Goal: Find specific page/section: Find specific page/section

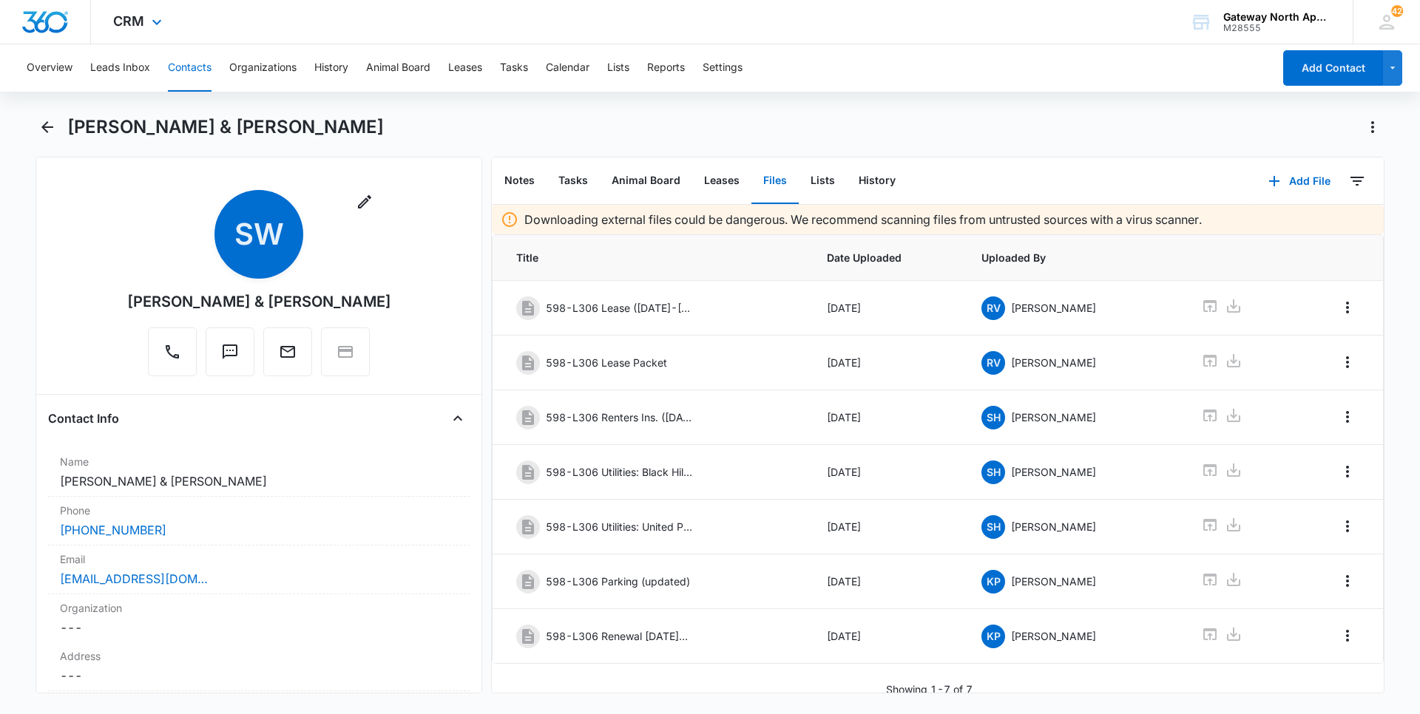
scroll to position [16, 0]
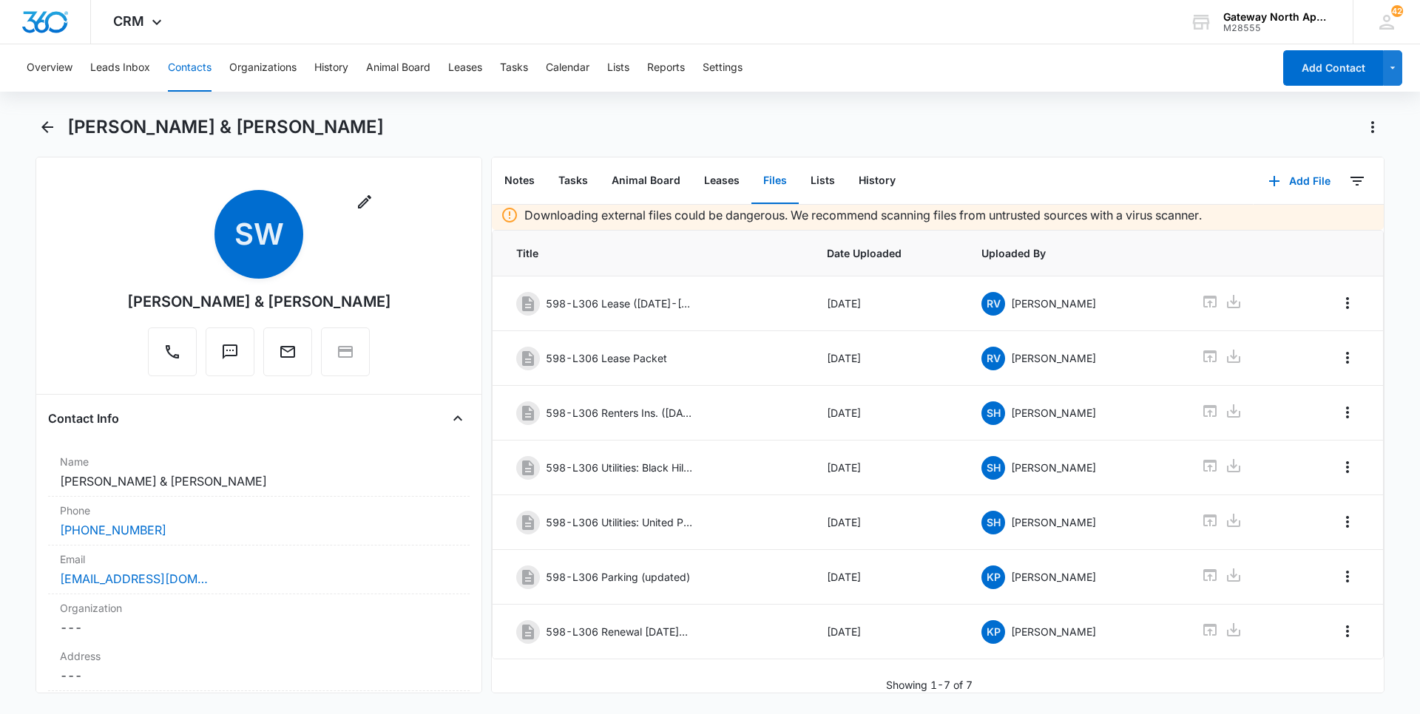
click at [181, 70] on button "Contacts" at bounding box center [190, 67] width 44 height 47
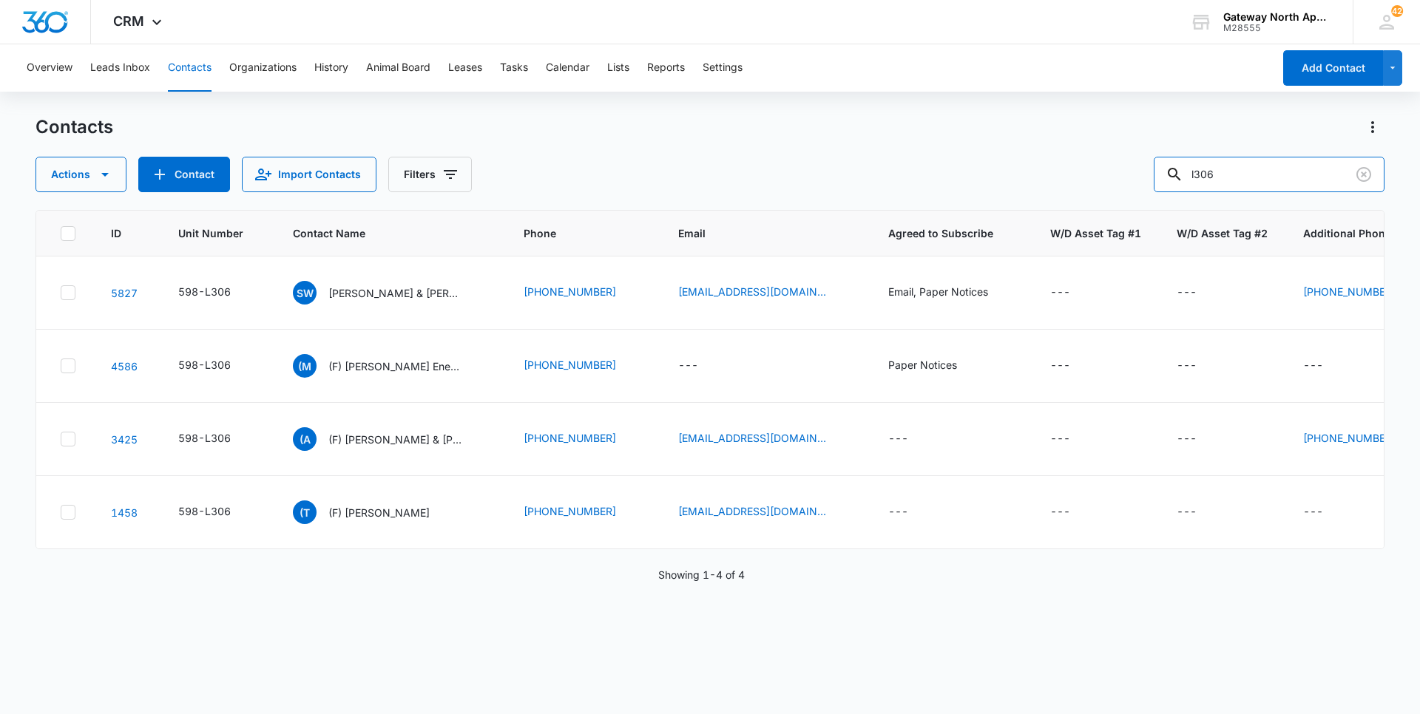
drag, startPoint x: 1095, startPoint y: 177, endPoint x: 1035, endPoint y: 178, distance: 59.9
click at [1035, 179] on div "Actions Contact Import Contacts Filters l306" at bounding box center [709, 174] width 1349 height 35
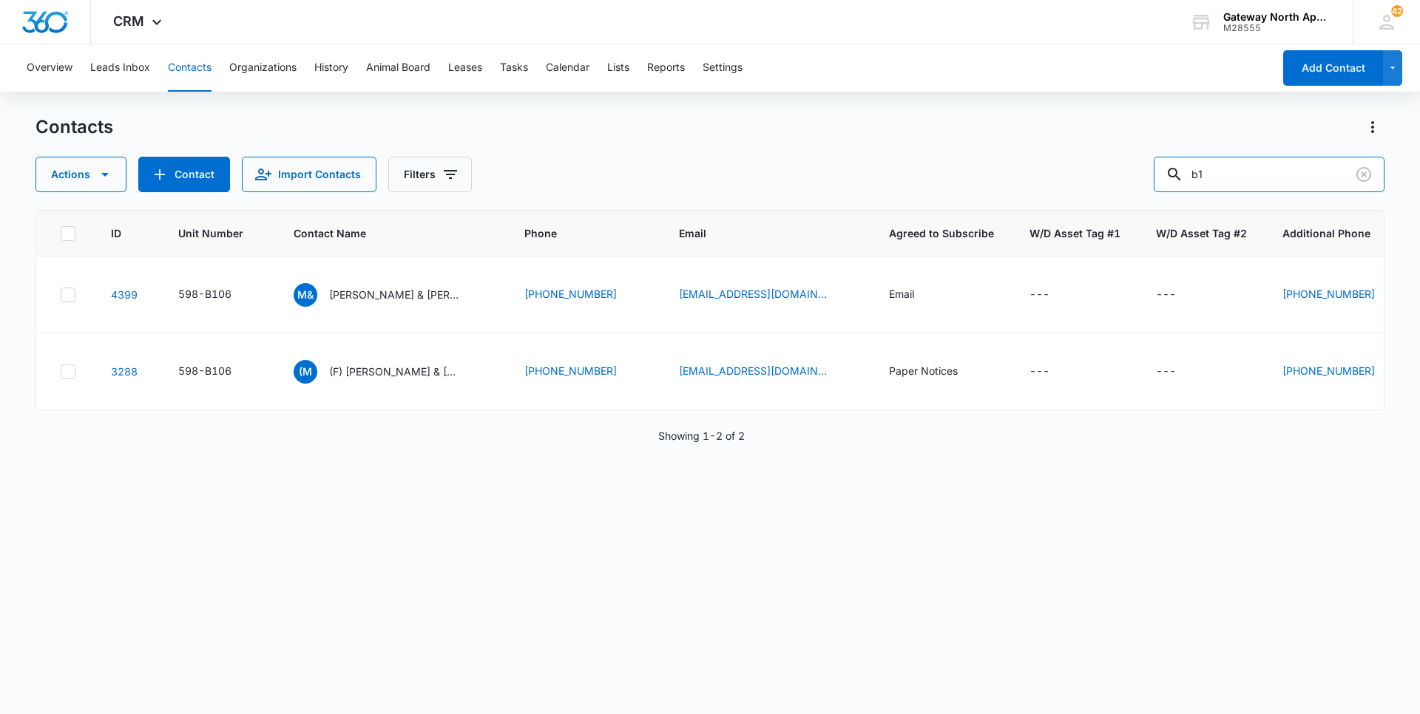
type input "b"
type input "d"
type input "e107"
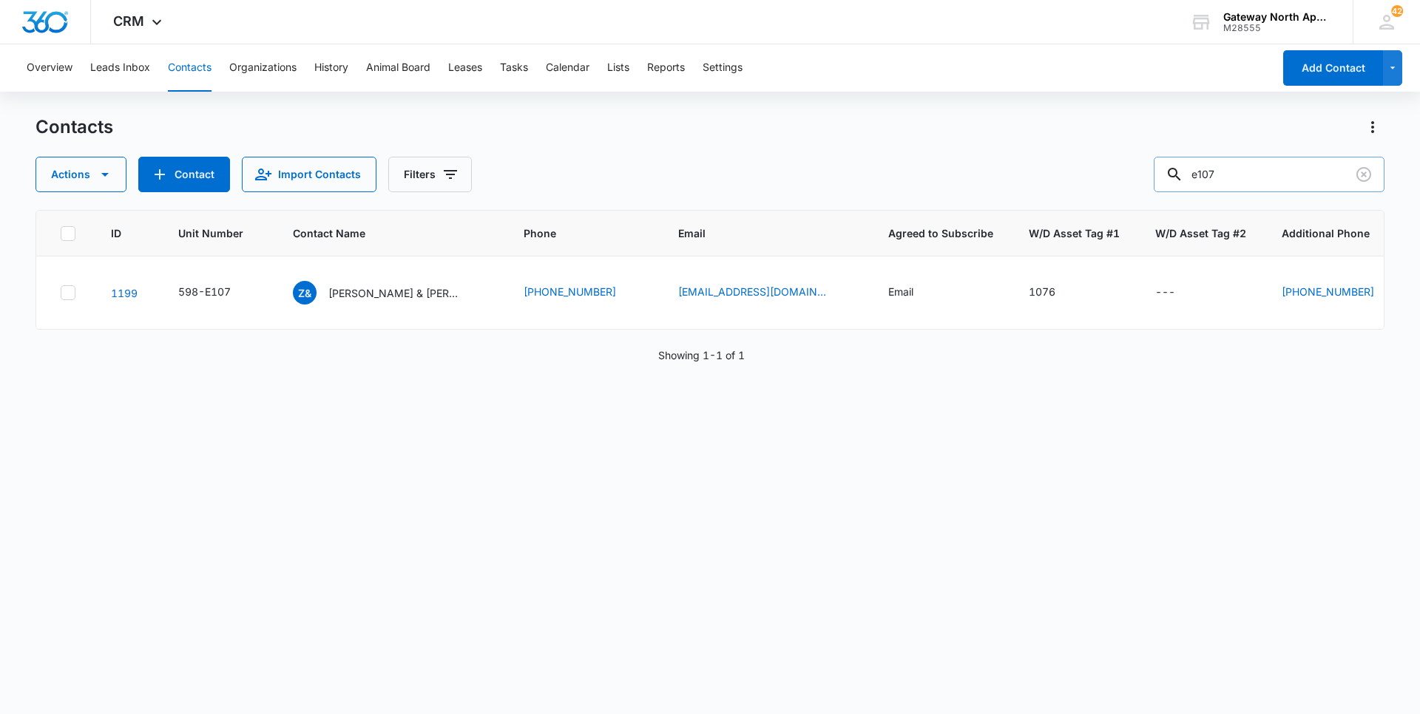
click at [1375, 179] on input "e107" at bounding box center [1269, 174] width 231 height 35
click at [1365, 181] on icon "Clear" at bounding box center [1363, 174] width 15 height 15
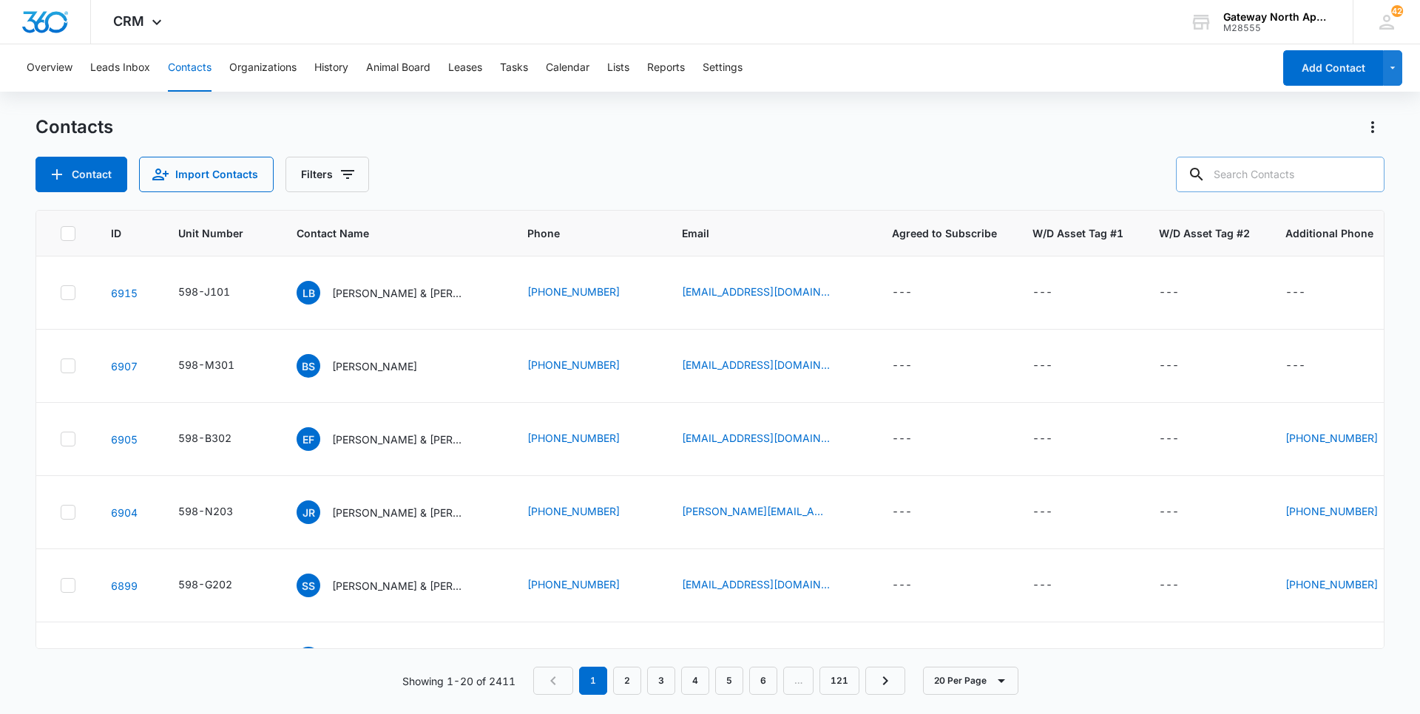
click at [453, 182] on div "Contact Import Contacts Filters" at bounding box center [709, 174] width 1349 height 35
click at [859, 173] on div "Contact Import Contacts Filters" at bounding box center [709, 174] width 1349 height 35
